Goal: Find specific page/section: Find specific page/section

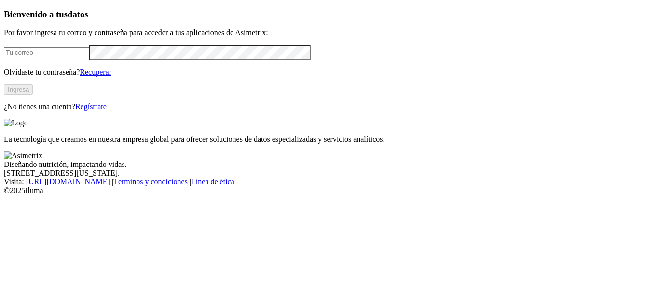
type input "[PERSON_NAME][EMAIL_ADDRESS][PERSON_NAME][DOMAIN_NAME]"
click at [33, 95] on button "Ingresa" at bounding box center [18, 89] width 29 height 10
